Goal: Task Accomplishment & Management: Complete application form

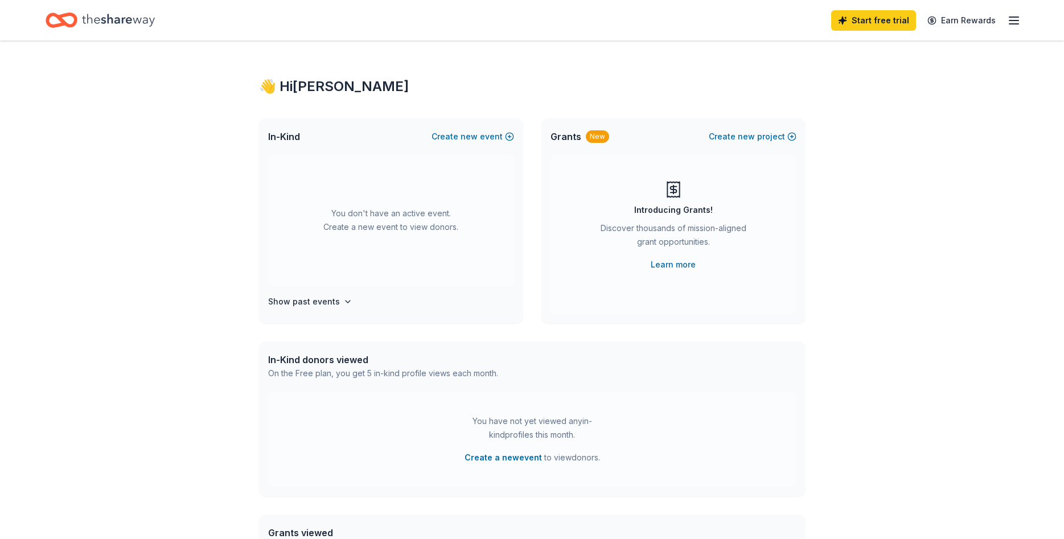
click at [355, 222] on div "You don't have an active event. Create a new event to view donors." at bounding box center [391, 220] width 246 height 131
click at [282, 134] on span "In-Kind" at bounding box center [284, 137] width 32 height 14
click at [966, 20] on link "Earn Rewards" at bounding box center [961, 20] width 82 height 20
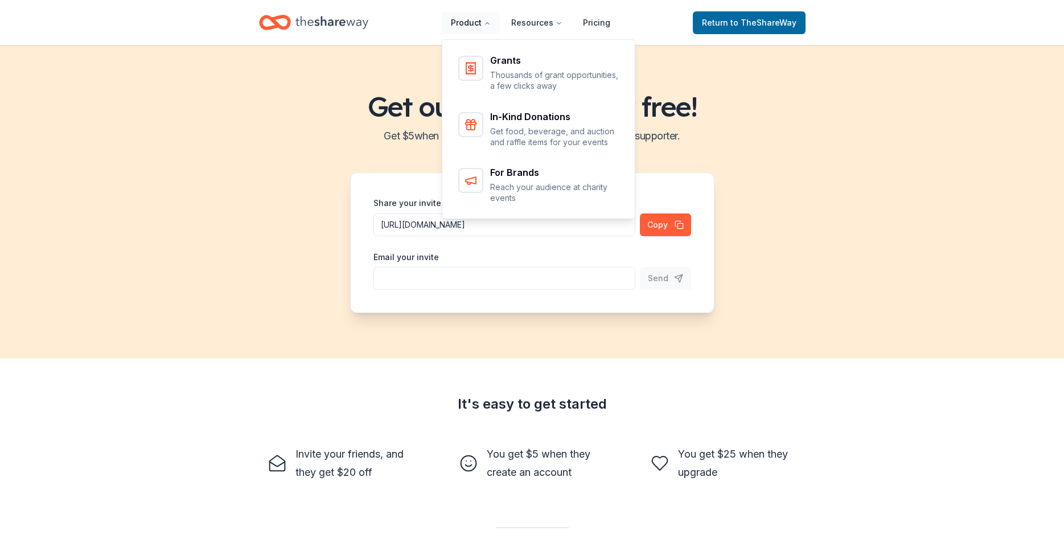
click at [481, 24] on button "Product" at bounding box center [471, 22] width 58 height 23
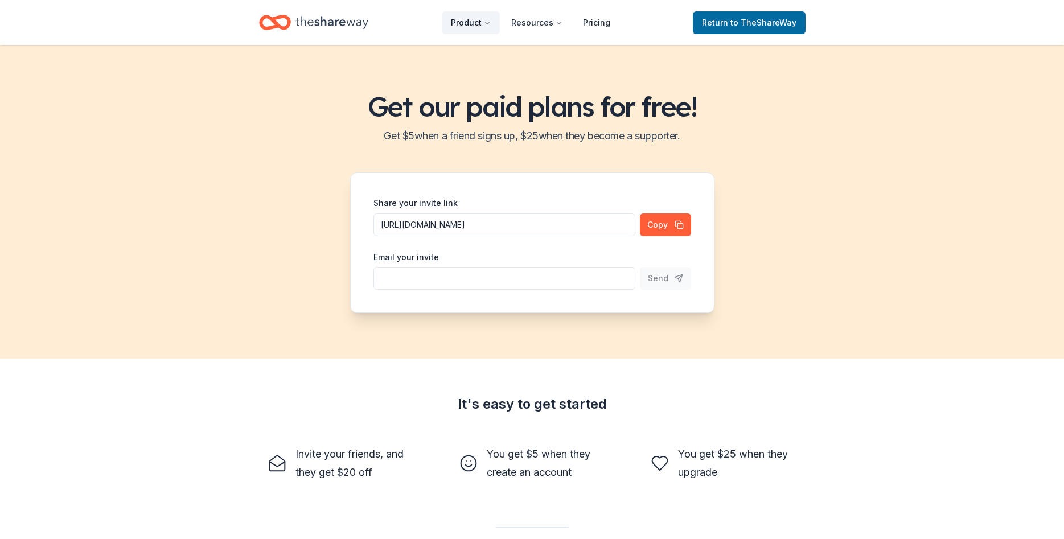
click at [481, 24] on button "Product" at bounding box center [471, 22] width 58 height 23
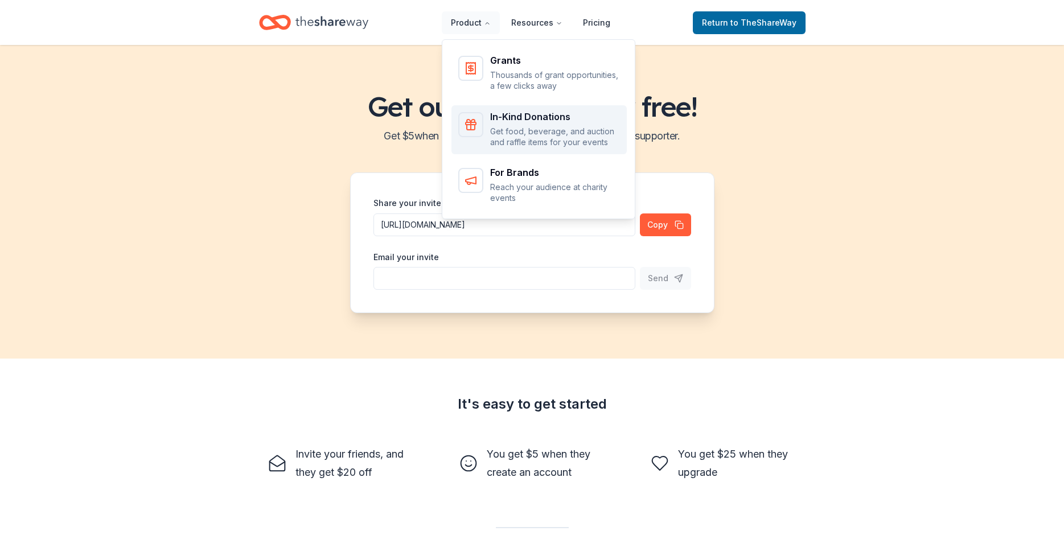
click at [545, 134] on p "Get food, beverage, and auction and raffle items for your events" at bounding box center [555, 137] width 130 height 22
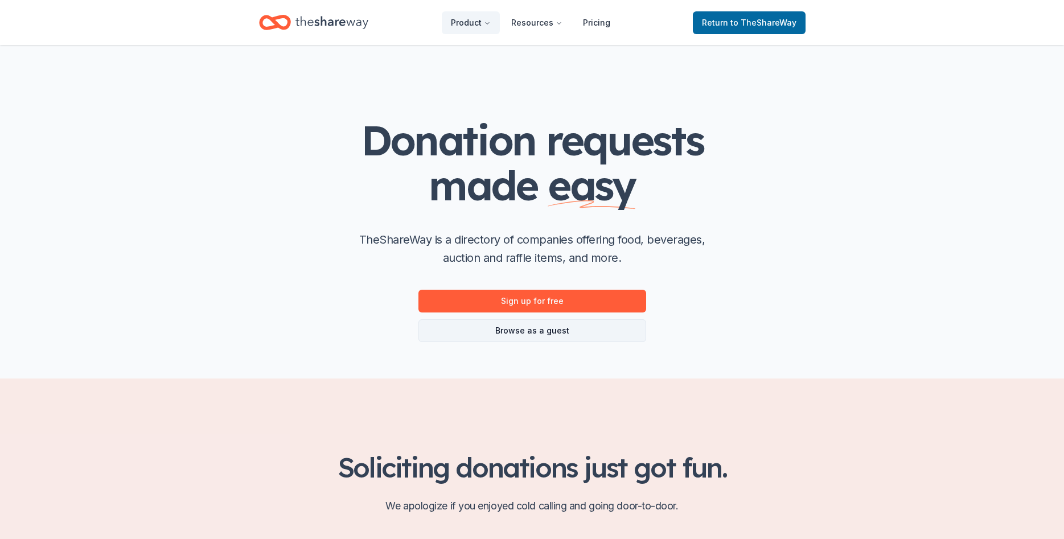
click at [484, 333] on link "Browse as a guest" at bounding box center [532, 330] width 228 height 23
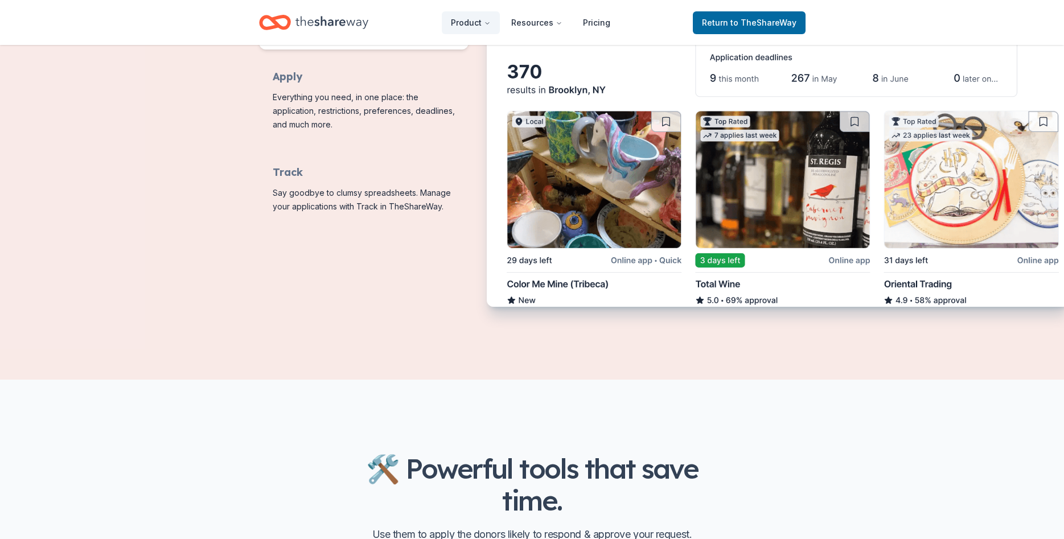
scroll to position [697, 0]
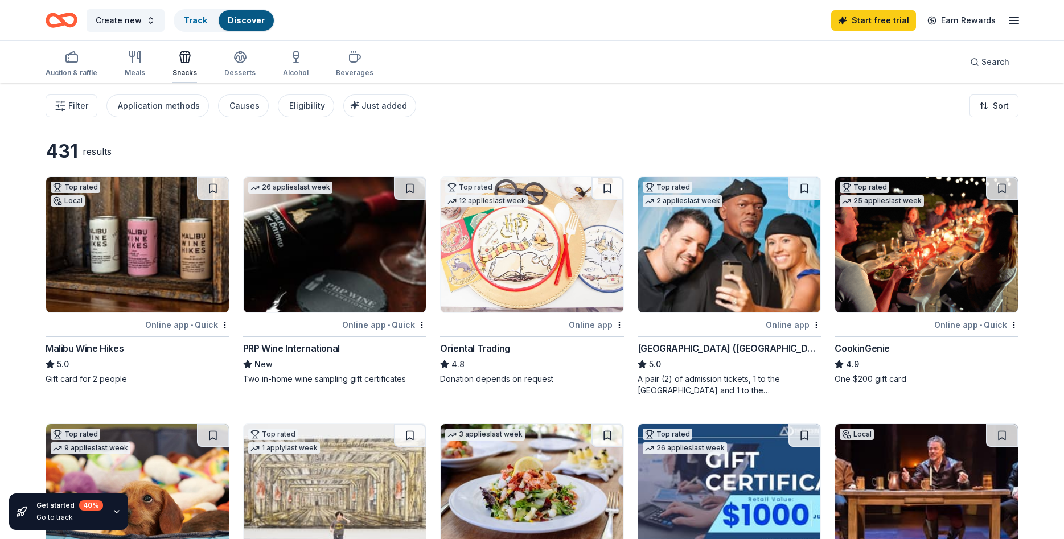
click at [182, 65] on div "Snacks" at bounding box center [184, 63] width 24 height 27
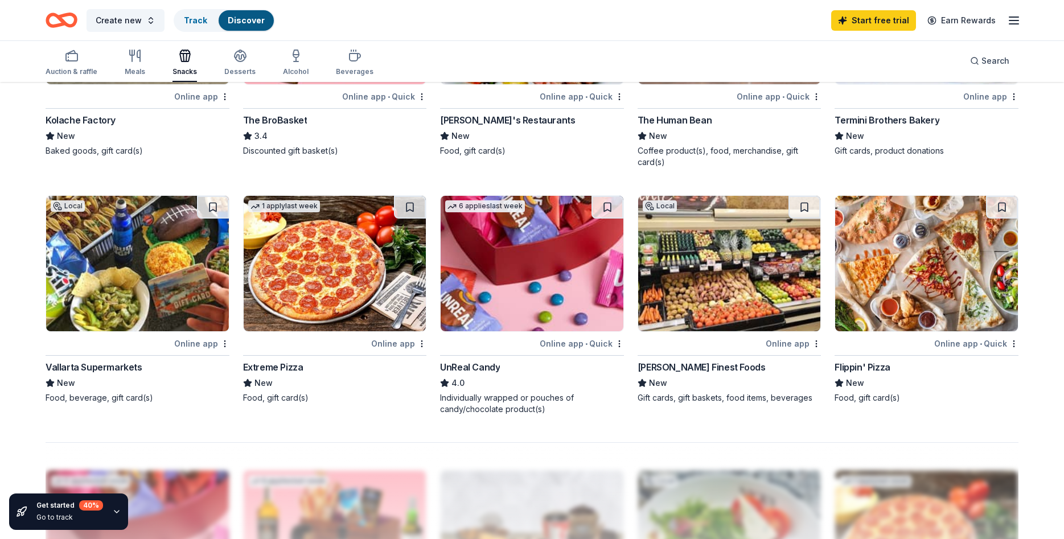
scroll to position [639, 0]
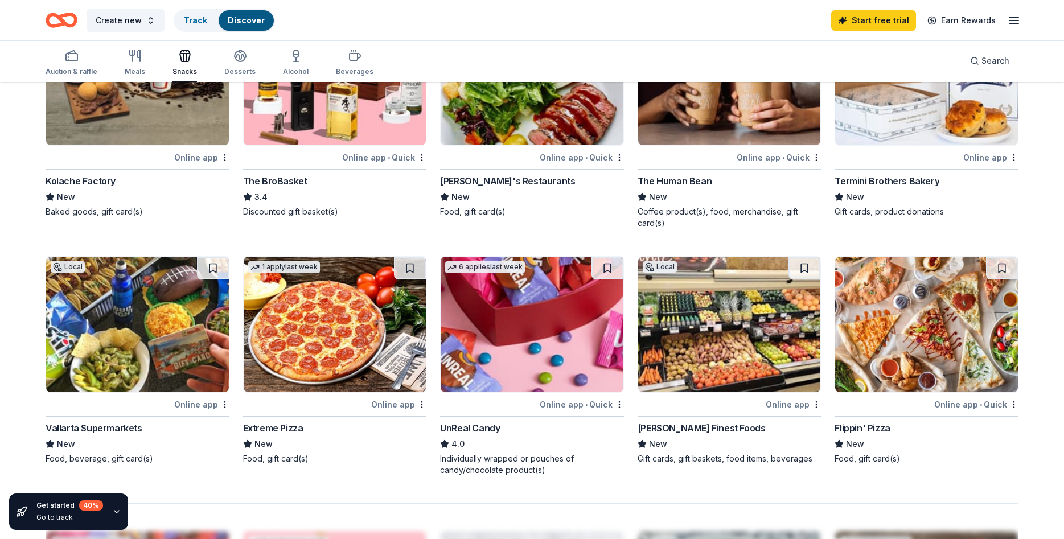
click at [203, 402] on div "Online app" at bounding box center [201, 404] width 55 height 14
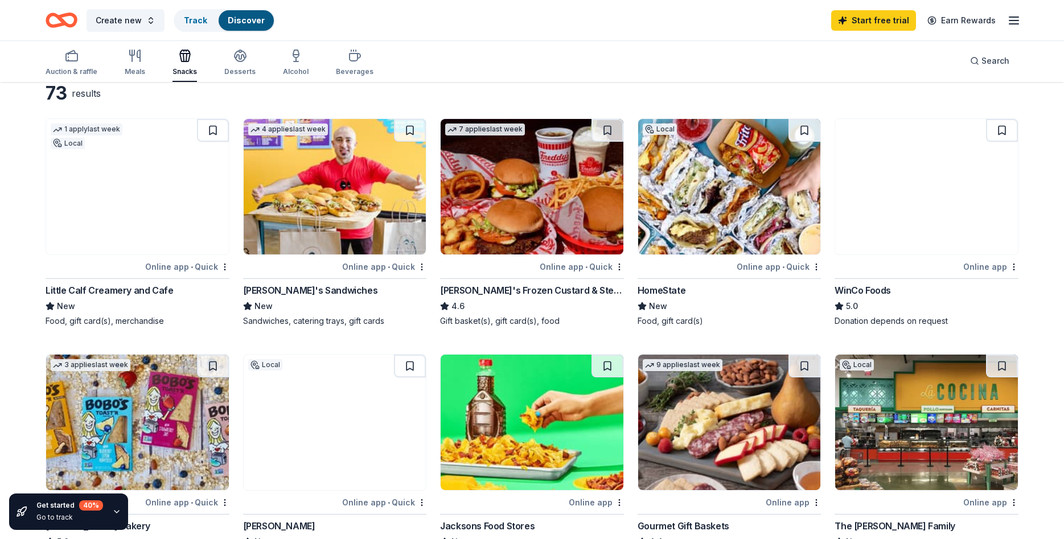
scroll to position [0, 0]
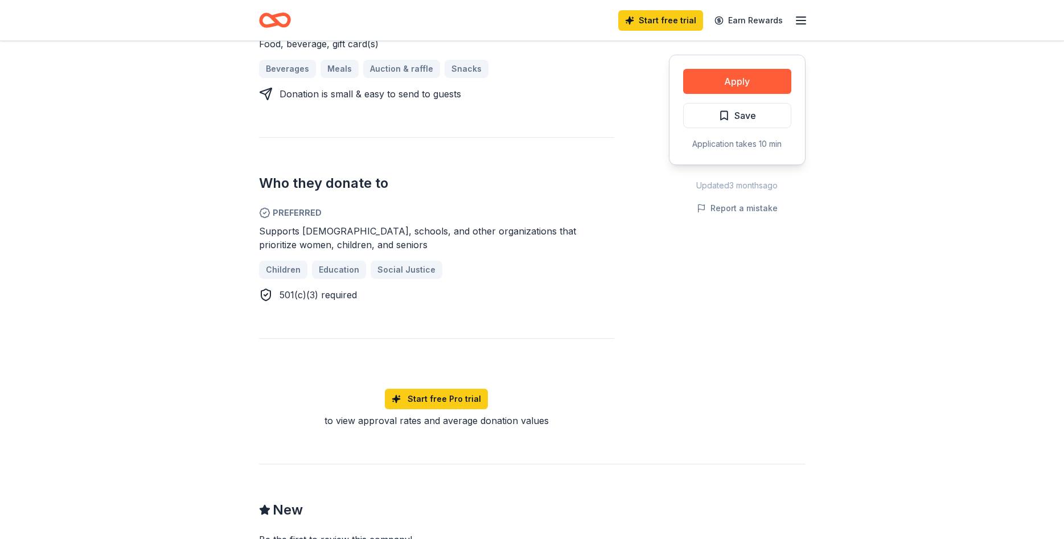
scroll to position [522, 0]
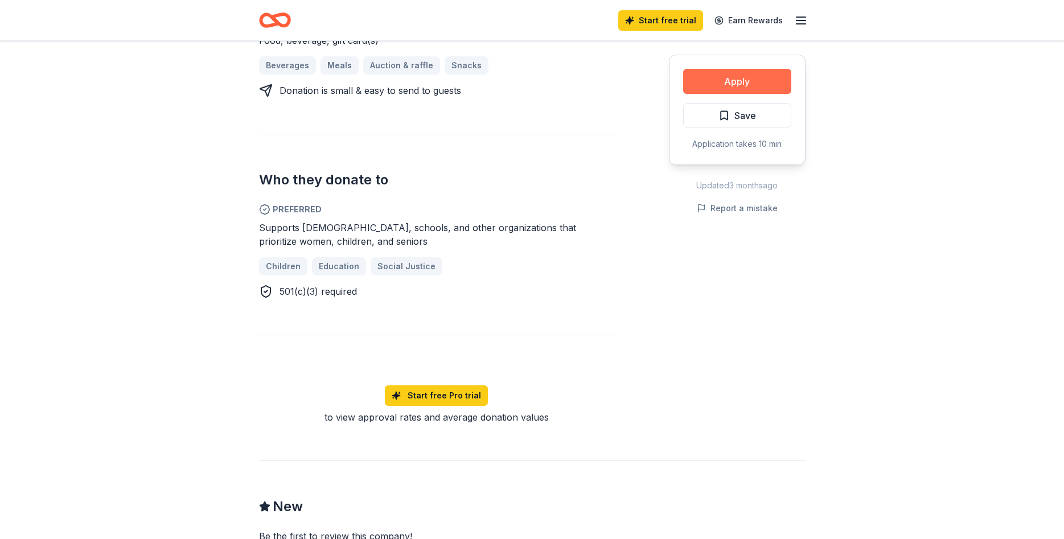
click at [755, 87] on button "Apply" at bounding box center [737, 81] width 108 height 25
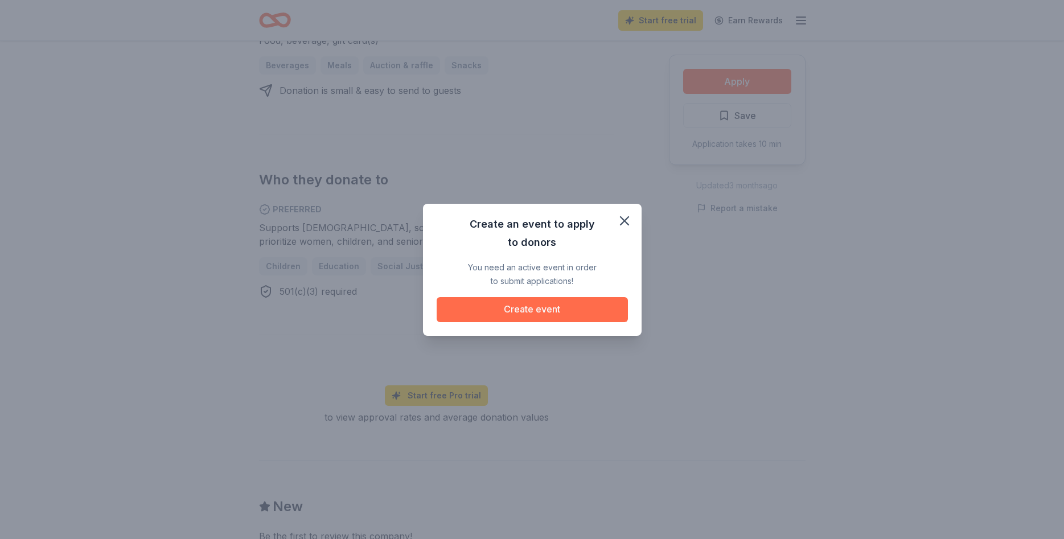
click at [537, 308] on button "Create event" at bounding box center [531, 309] width 191 height 25
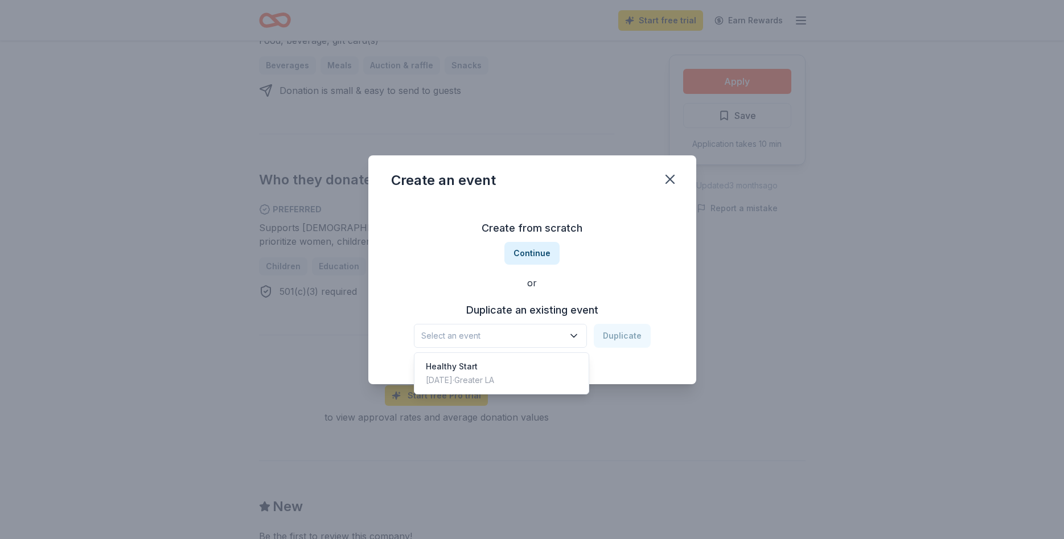
click at [579, 336] on icon "button" at bounding box center [573, 335] width 11 height 11
click at [525, 333] on span "Select an event" at bounding box center [492, 336] width 142 height 14
click at [542, 253] on button "Continue" at bounding box center [531, 253] width 55 height 23
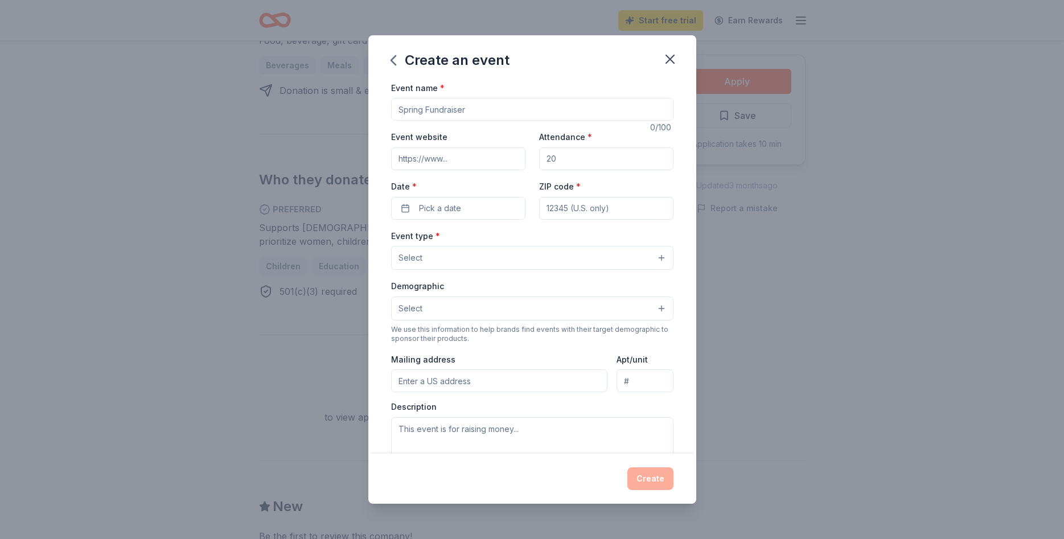
click at [478, 112] on input "Event name *" at bounding box center [532, 109] width 282 height 23
click at [402, 111] on input "pumpkin Patch" at bounding box center [532, 109] width 282 height 23
type input "Pumpkin Patch"
click at [567, 160] on input "Attendance *" at bounding box center [606, 158] width 134 height 23
click at [555, 158] on input "Attendance *" at bounding box center [606, 158] width 134 height 23
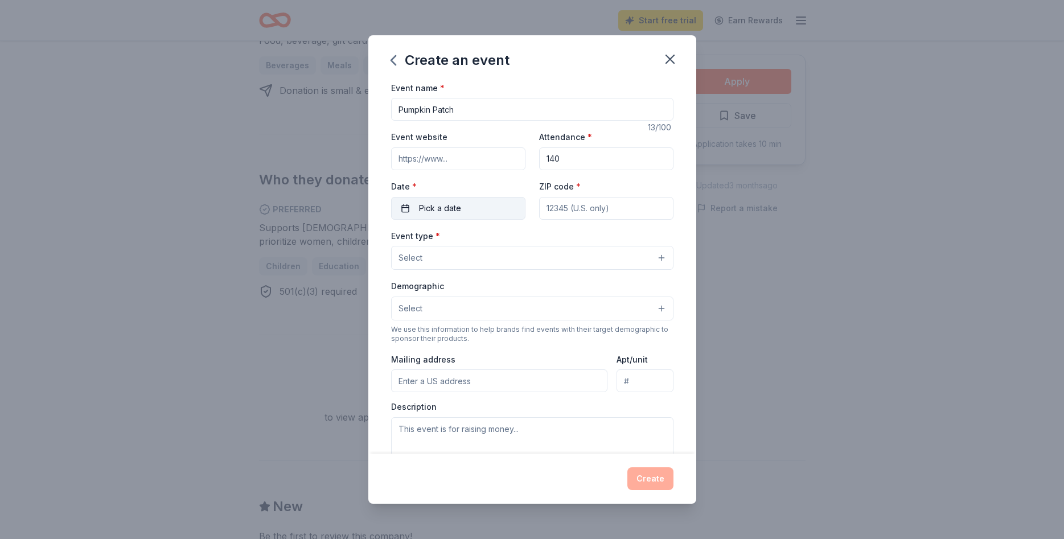
type input "140"
click at [473, 215] on button "Pick a date" at bounding box center [458, 208] width 134 height 23
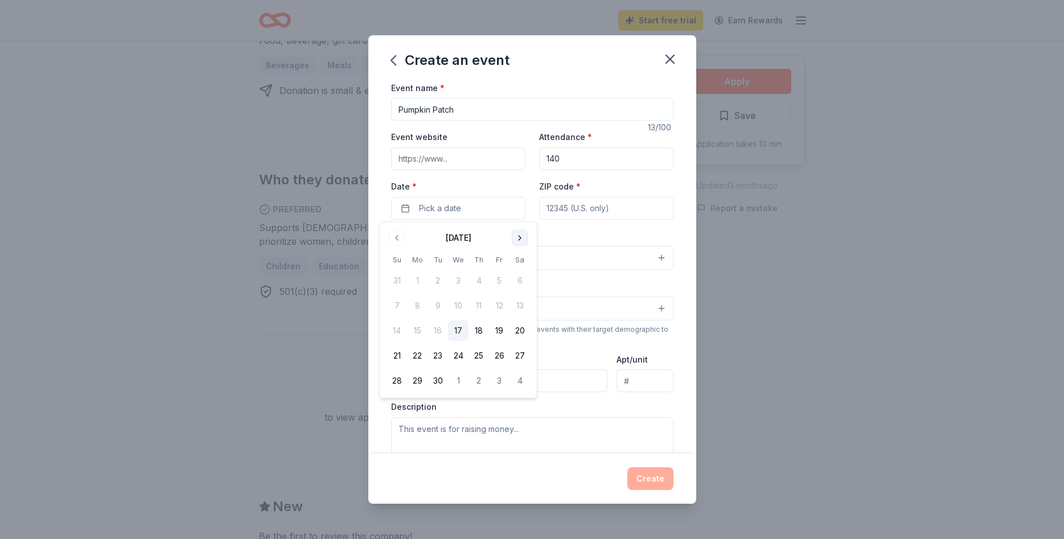
click at [518, 240] on button "Go to next month" at bounding box center [520, 238] width 16 height 16
click at [481, 379] on button "30" at bounding box center [478, 380] width 20 height 20
click at [579, 211] on input "ZIP code *" at bounding box center [606, 208] width 134 height 23
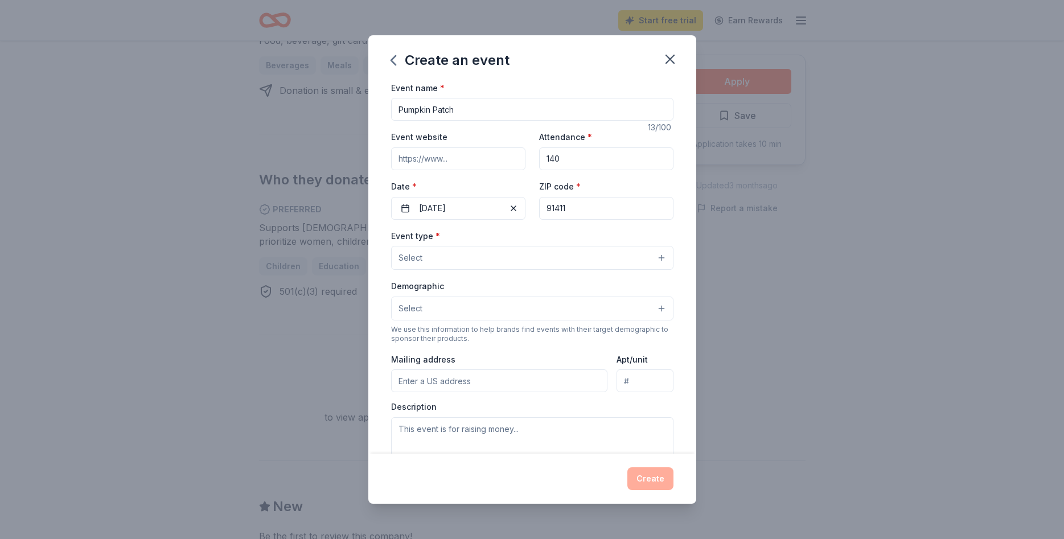
type input "91411"
click at [466, 251] on button "Select" at bounding box center [532, 258] width 282 height 24
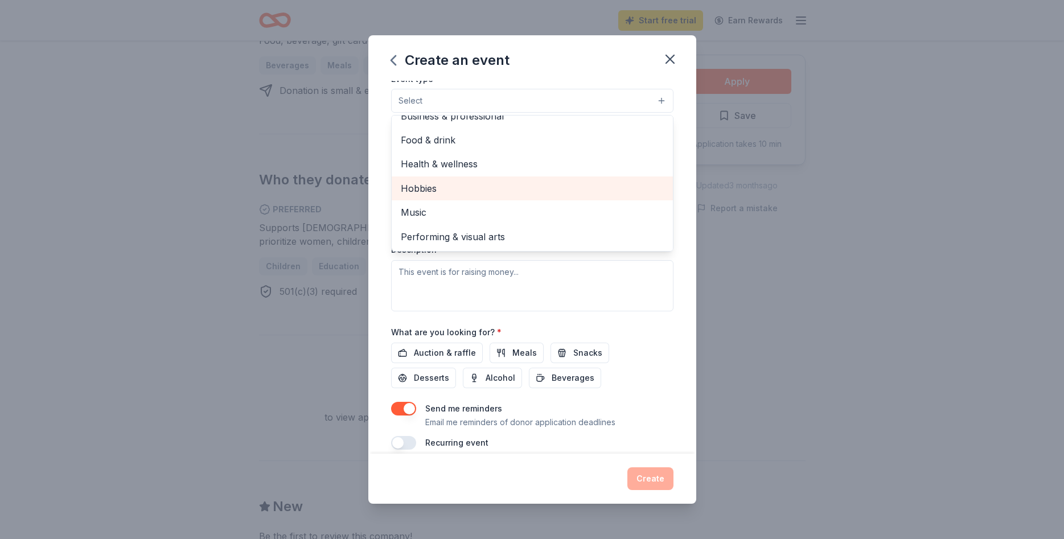
scroll to position [170, 0]
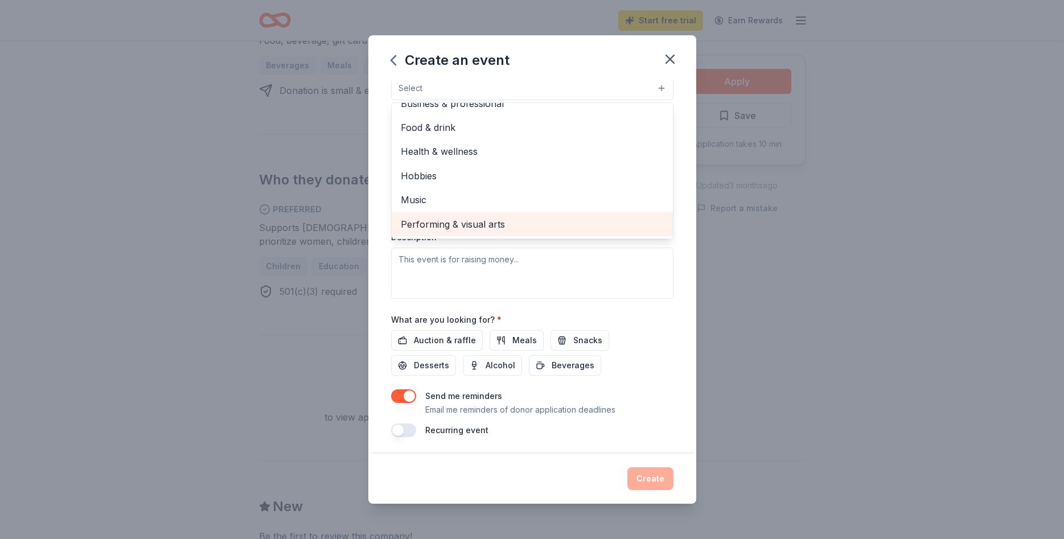
click at [529, 221] on span "Performing & visual arts" at bounding box center [532, 224] width 263 height 15
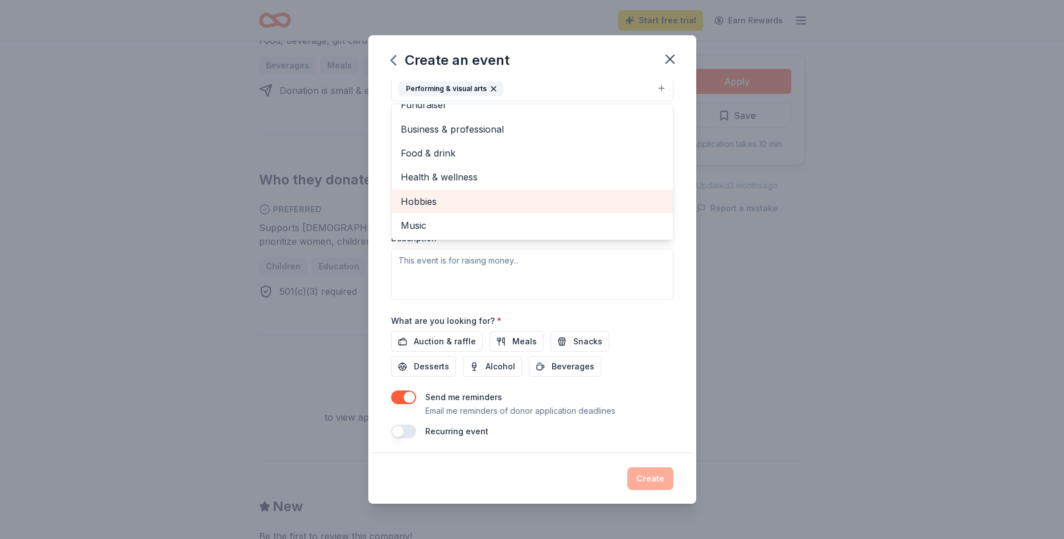
scroll to position [171, 0]
click at [629, 266] on div "Event type * Performing & visual arts Fundraiser Business & professional Food &…" at bounding box center [532, 178] width 282 height 241
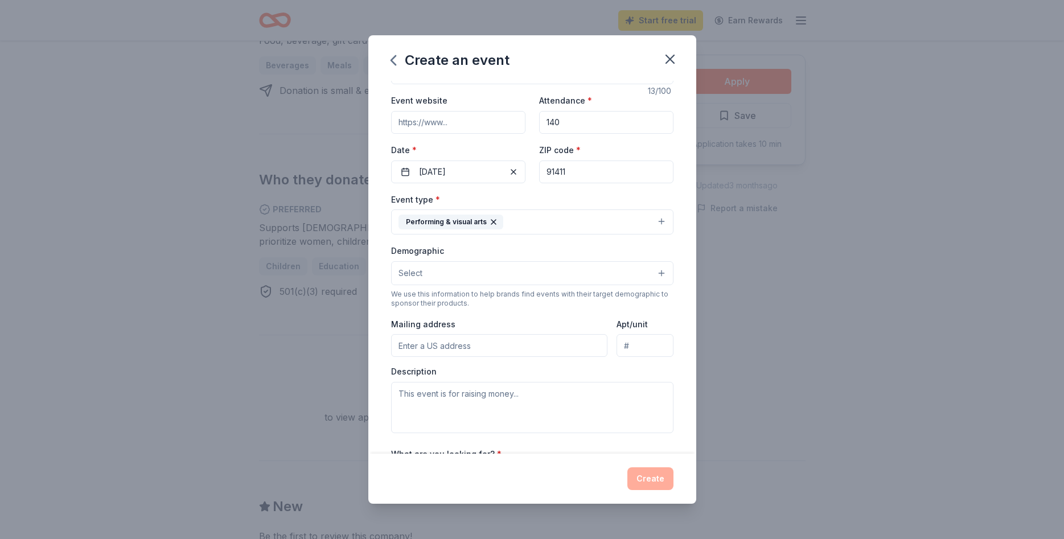
scroll to position [68, 0]
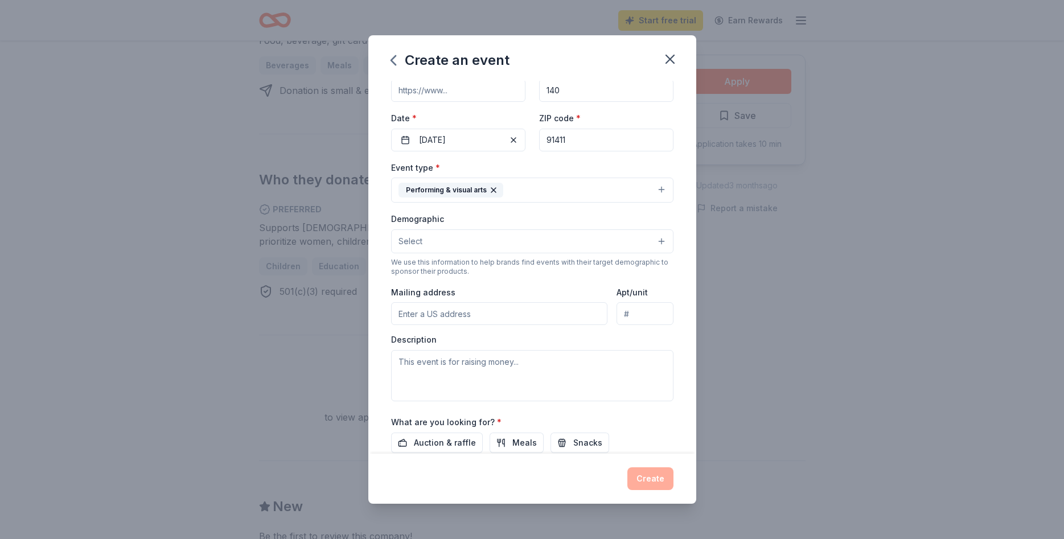
click at [623, 241] on button "Select" at bounding box center [532, 241] width 282 height 24
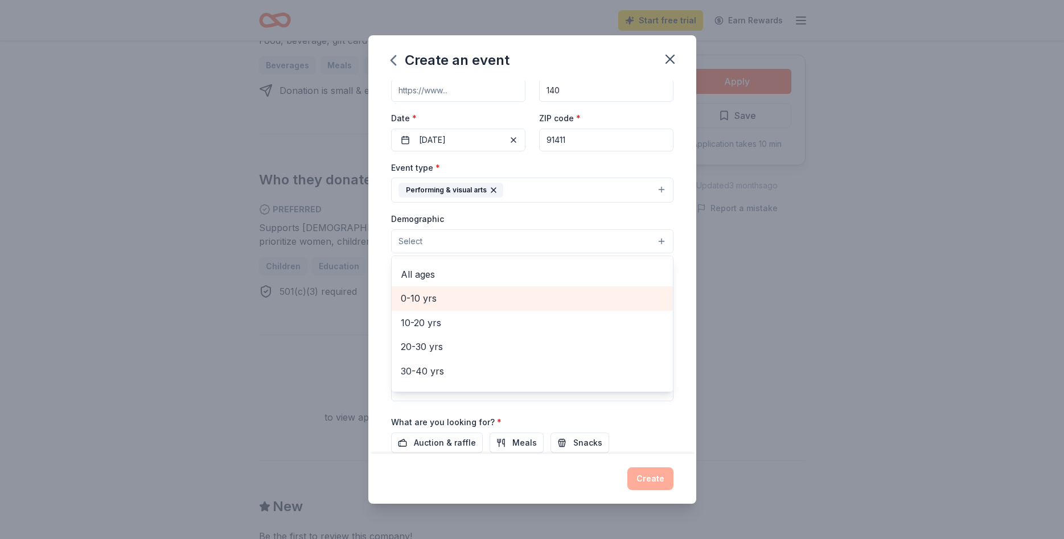
click at [499, 299] on span "0-10 yrs" at bounding box center [532, 298] width 263 height 15
click at [763, 272] on div "Create an event Event name * Pumpkin Patch 13 /100 Event website Attendance * 1…" at bounding box center [532, 269] width 1064 height 539
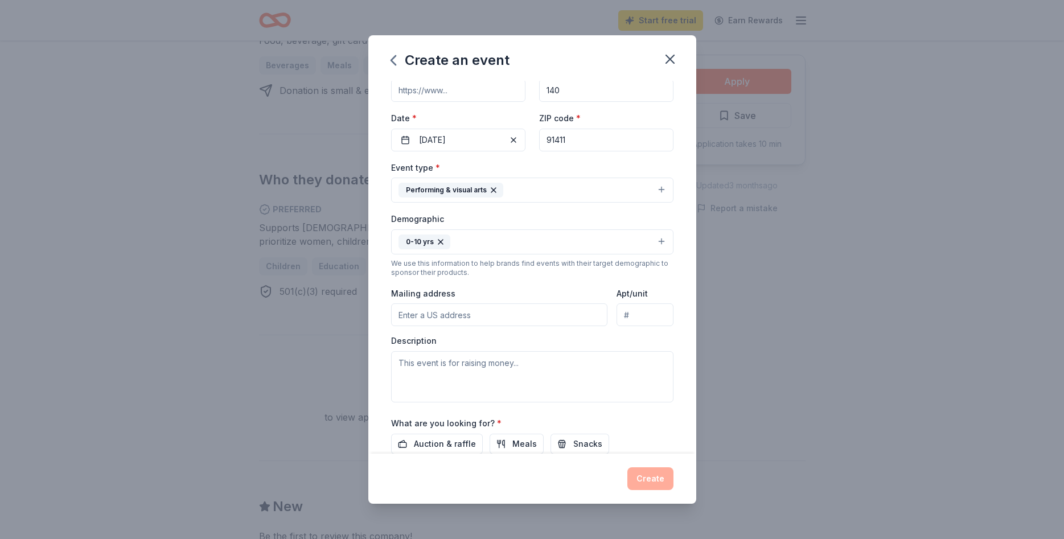
click at [471, 316] on input "Mailing address" at bounding box center [499, 314] width 217 height 23
type input "[STREET_ADDRESS]"
click at [419, 365] on textarea at bounding box center [532, 376] width 282 height 51
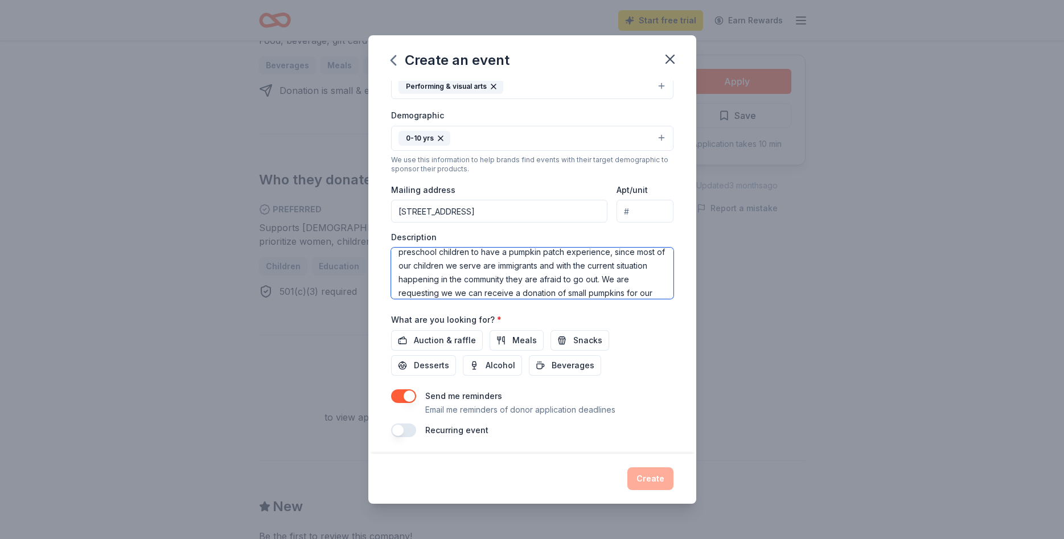
scroll to position [35, 0]
type textarea "Our school services [MEDICAL_DATA] families and we will like for our preschool …"
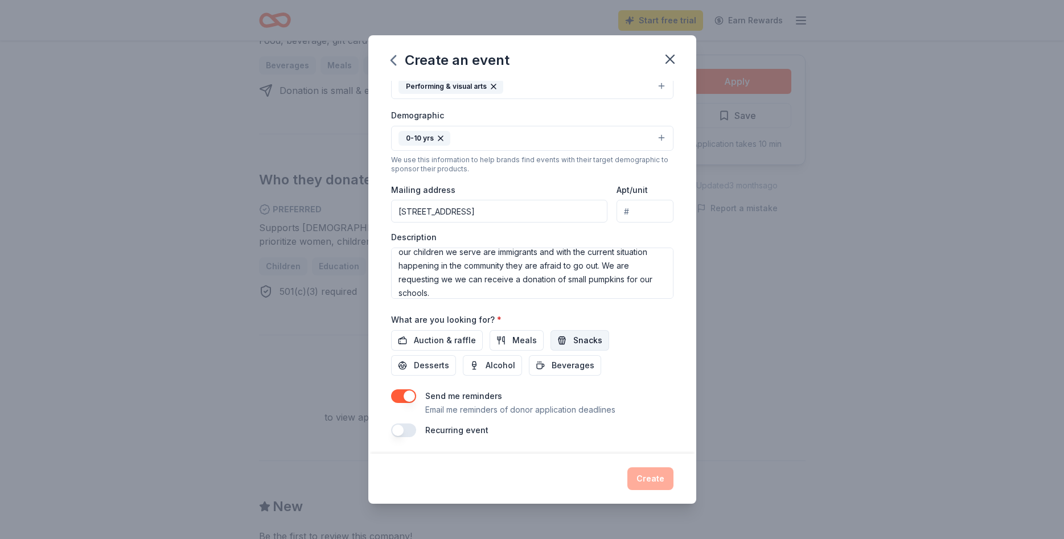
click at [550, 344] on button "Snacks" at bounding box center [579, 340] width 59 height 20
click at [642, 483] on button "Create" at bounding box center [650, 478] width 46 height 23
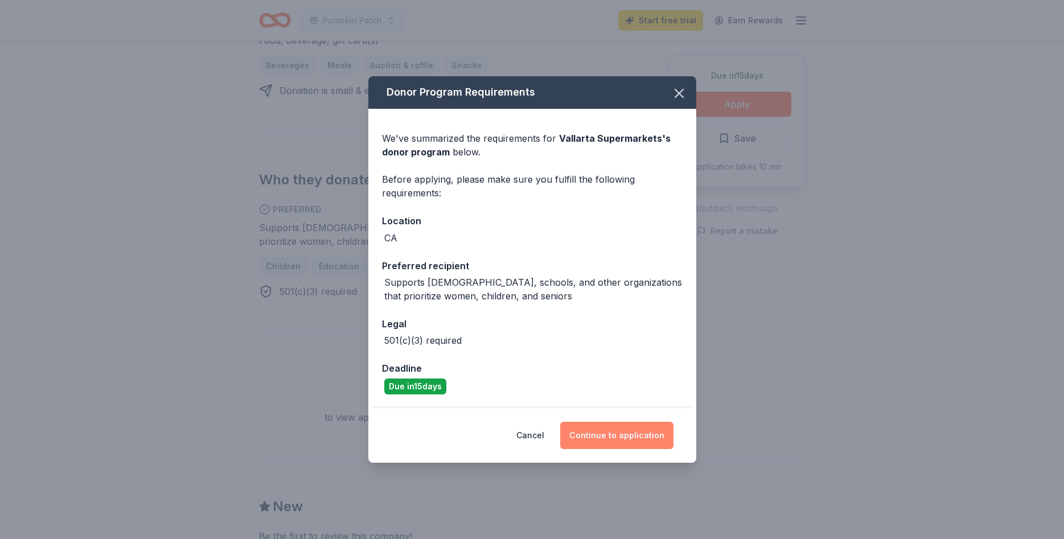
click at [595, 440] on button "Continue to application" at bounding box center [616, 435] width 113 height 27
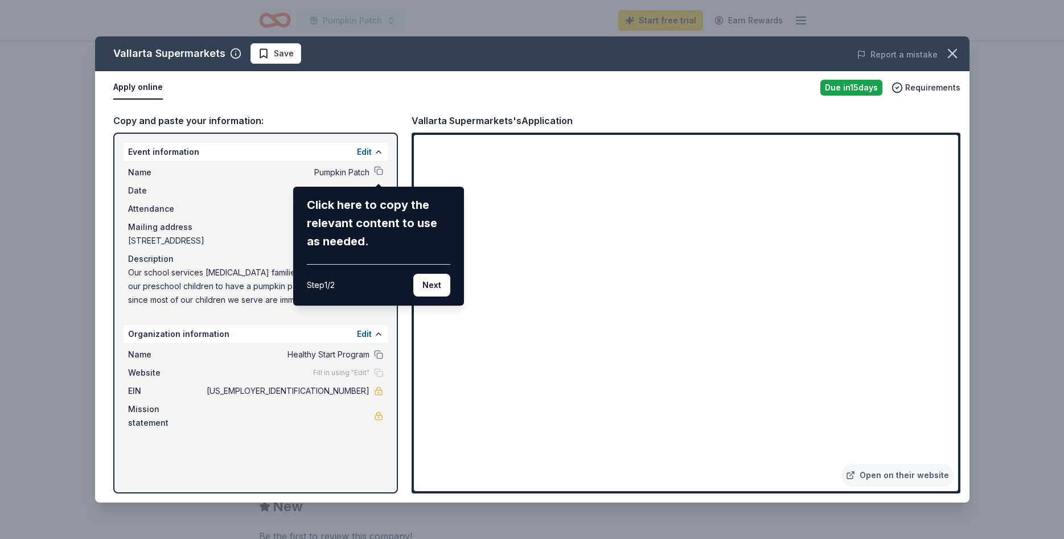
click at [600, 236] on div "Vallarta Supermarkets Save Report a mistake Apply online Due [DATE] Requirement…" at bounding box center [532, 269] width 874 height 466
click at [597, 234] on div "Vallarta Supermarkets Save Report a mistake Apply online Due [DATE] Requirement…" at bounding box center [532, 269] width 874 height 466
click at [438, 286] on button "Next" at bounding box center [431, 285] width 37 height 23
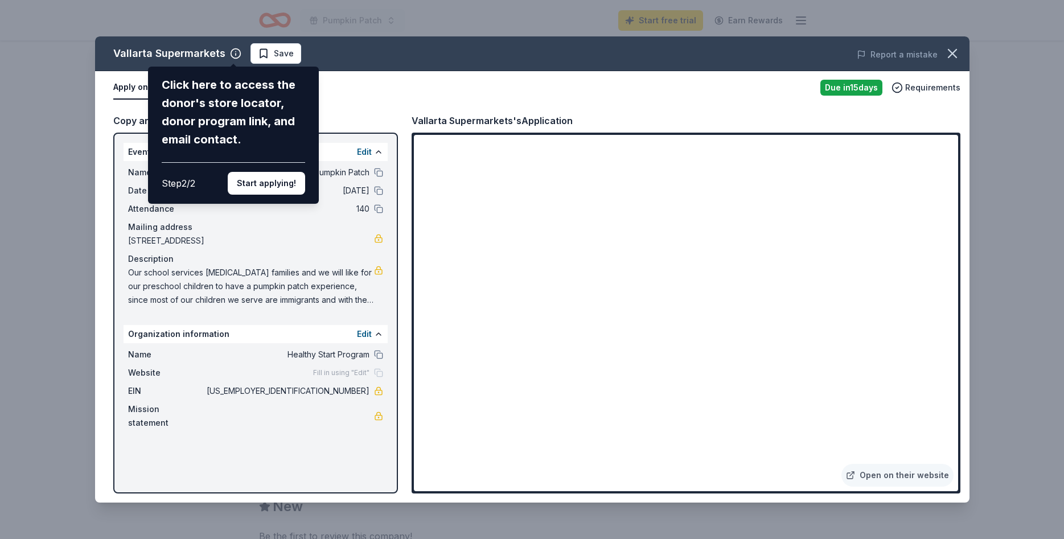
click at [596, 230] on div "Vallarta Supermarkets Click here to access the donor's store locator, donor pro…" at bounding box center [532, 269] width 874 height 466
click at [249, 172] on button "Start applying!" at bounding box center [266, 183] width 77 height 23
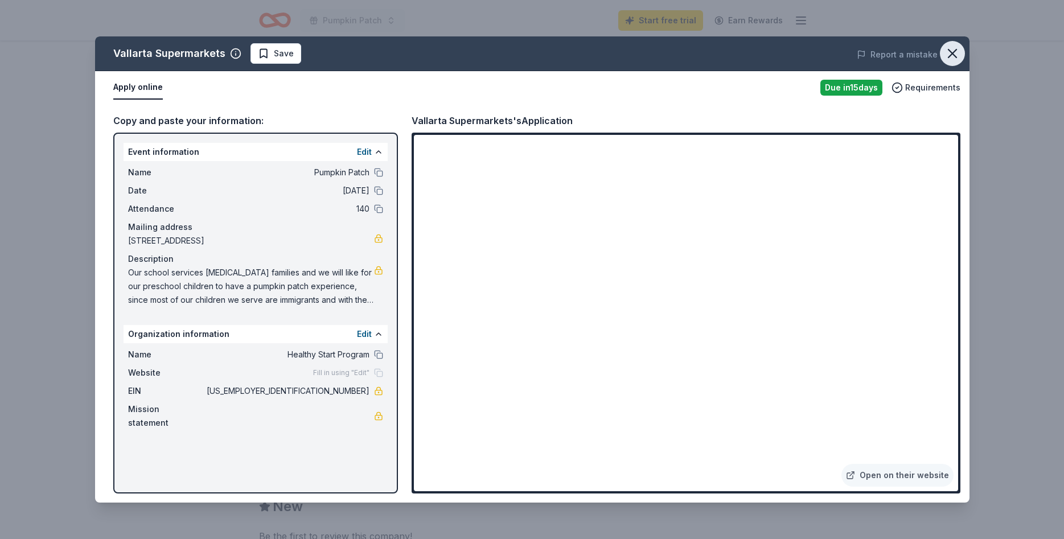
click at [958, 44] on button "button" at bounding box center [952, 53] width 25 height 25
